Goal: Task Accomplishment & Management: Use online tool/utility

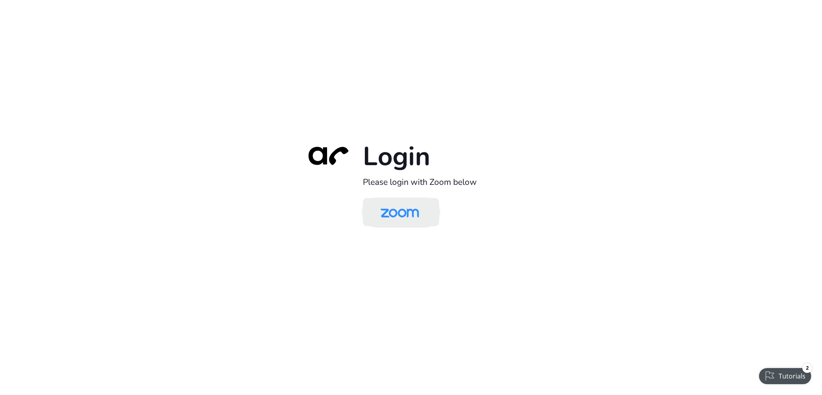
click at [424, 211] on img at bounding box center [399, 213] width 55 height 26
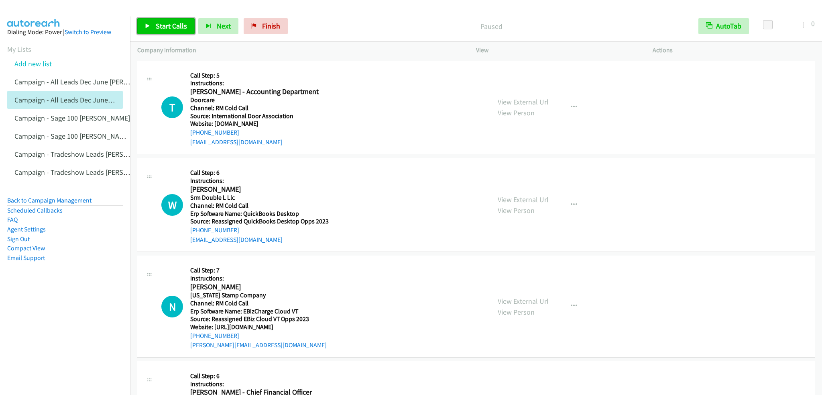
click at [167, 27] on span "Start Calls" at bounding box center [171, 25] width 31 height 9
